Goal: Contribute content

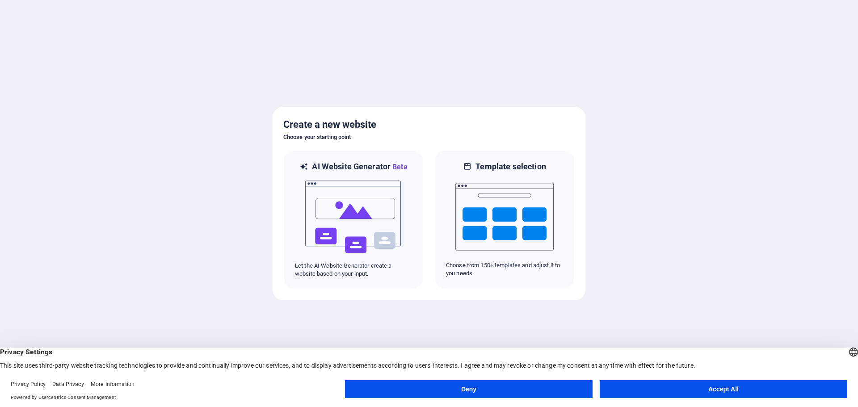
click at [772, 385] on button "Accept All" at bounding box center [724, 389] width 248 height 18
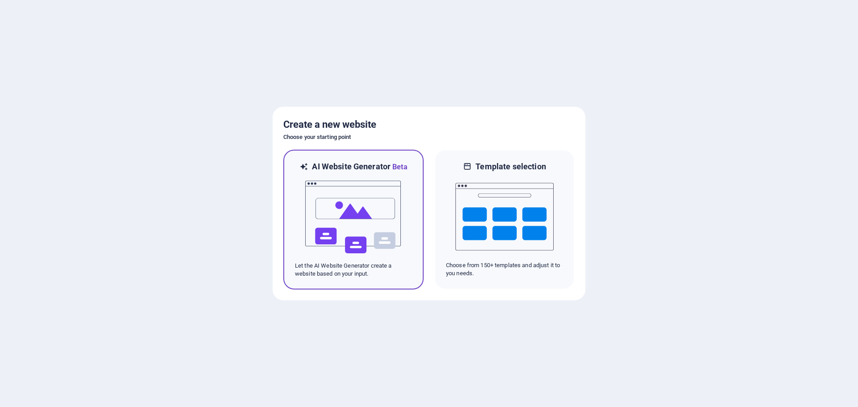
click at [333, 213] on img at bounding box center [353, 217] width 98 height 89
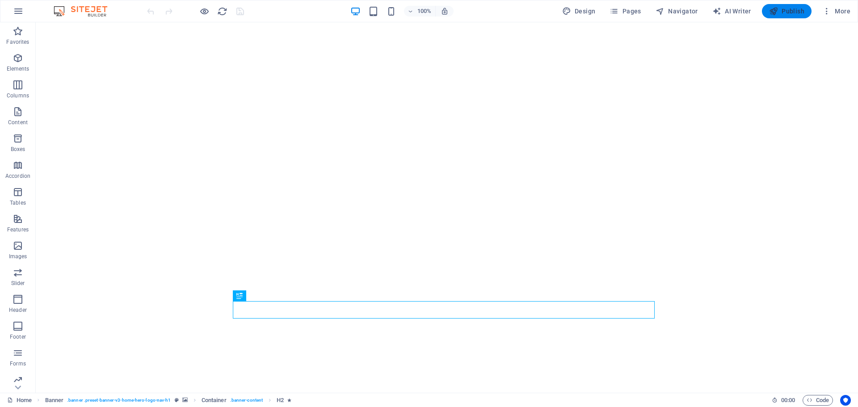
click at [789, 11] on span "Publish" at bounding box center [786, 11] width 35 height 9
click at [12, 252] on span "Images" at bounding box center [18, 250] width 36 height 21
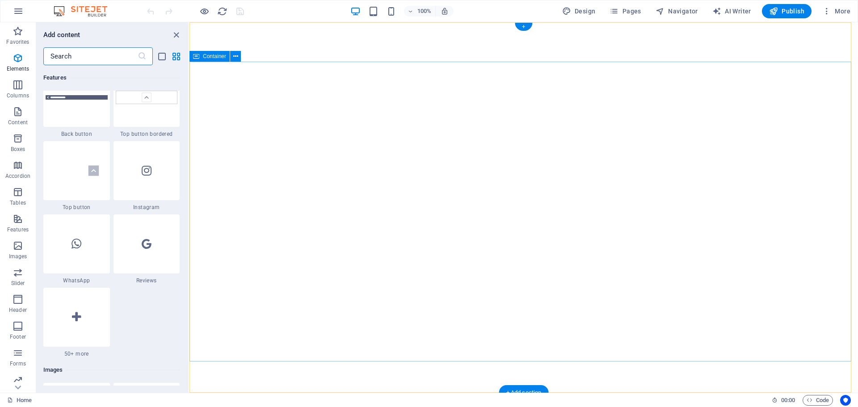
scroll to position [4532, 0]
